Goal: Navigation & Orientation: Find specific page/section

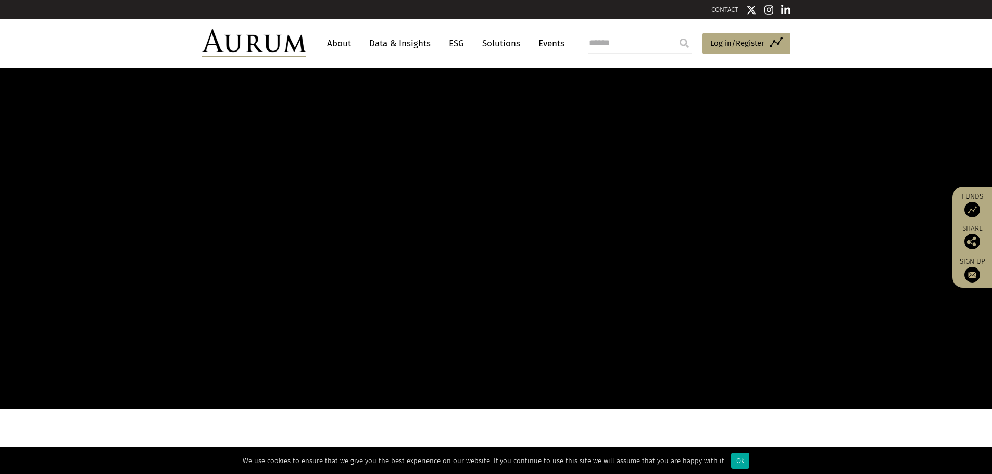
click at [343, 37] on link "About" at bounding box center [339, 43] width 34 height 19
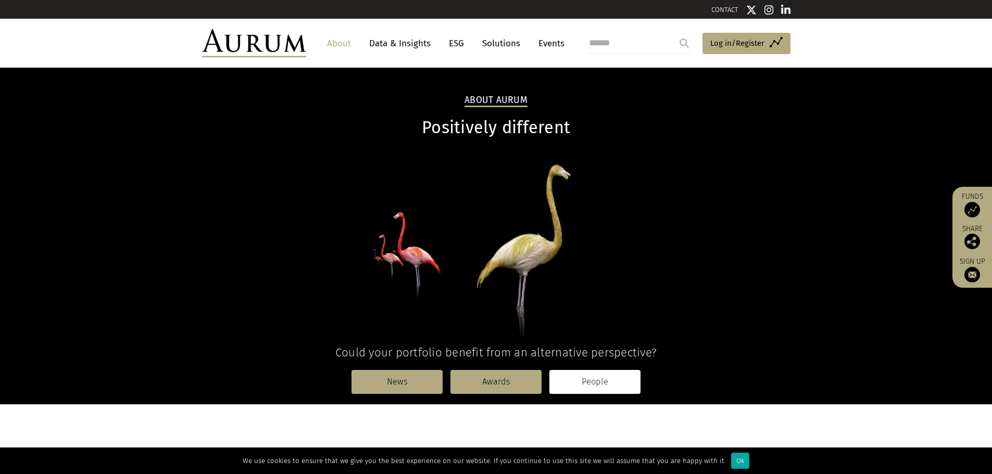
click at [603, 381] on link "People" at bounding box center [594, 382] width 91 height 24
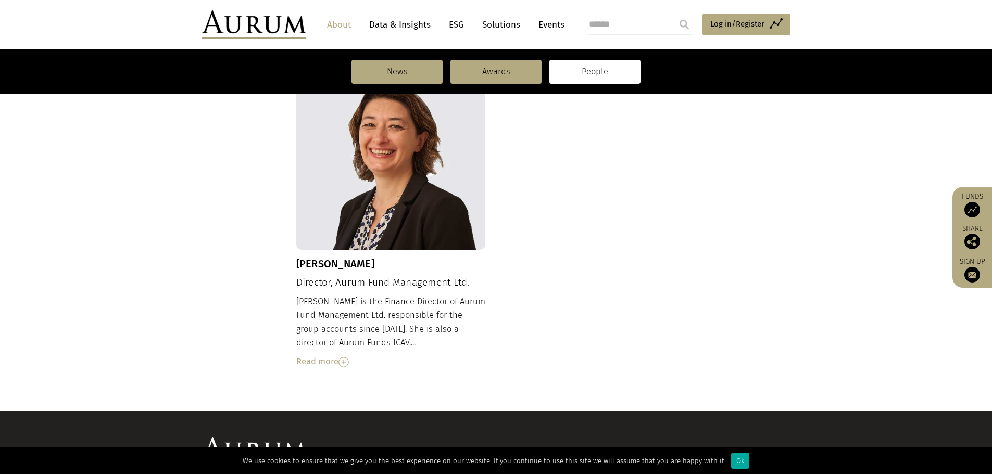
scroll to position [1131, 0]
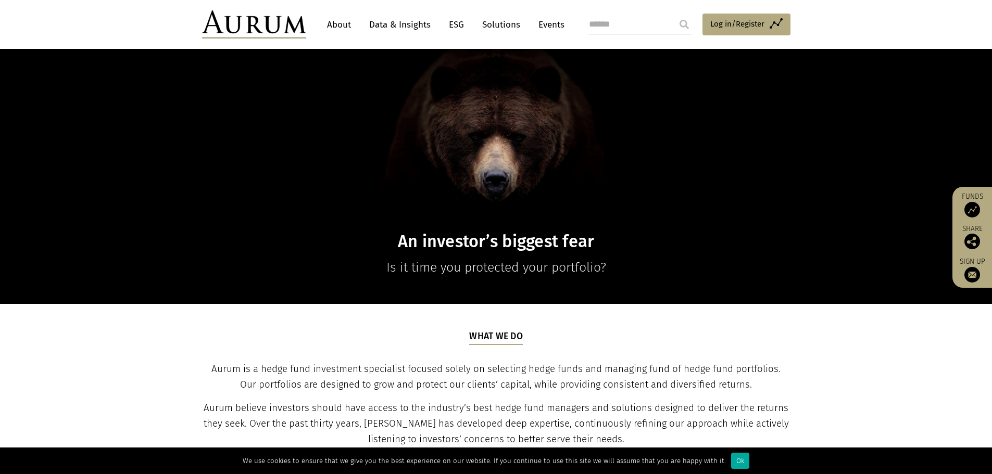
scroll to position [156, 0]
